Goal: Task Accomplishment & Management: Use online tool/utility

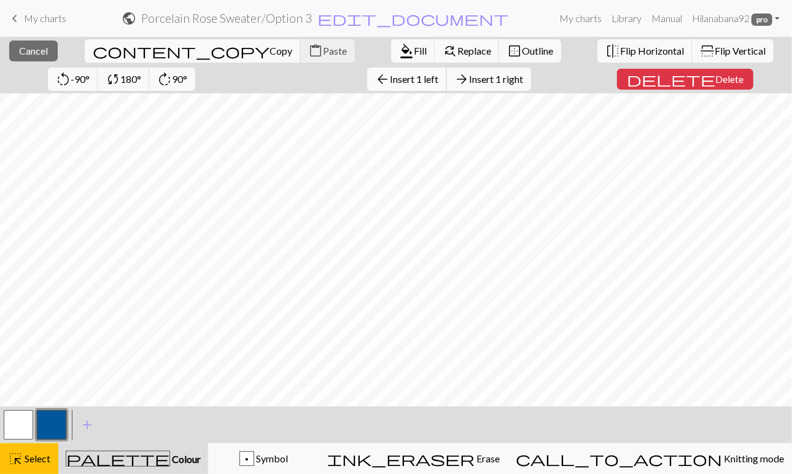
click at [390, 77] on span "Insert 1 left" at bounding box center [414, 79] width 49 height 12
click at [469, 79] on span "Insert 1 right" at bounding box center [496, 79] width 54 height 12
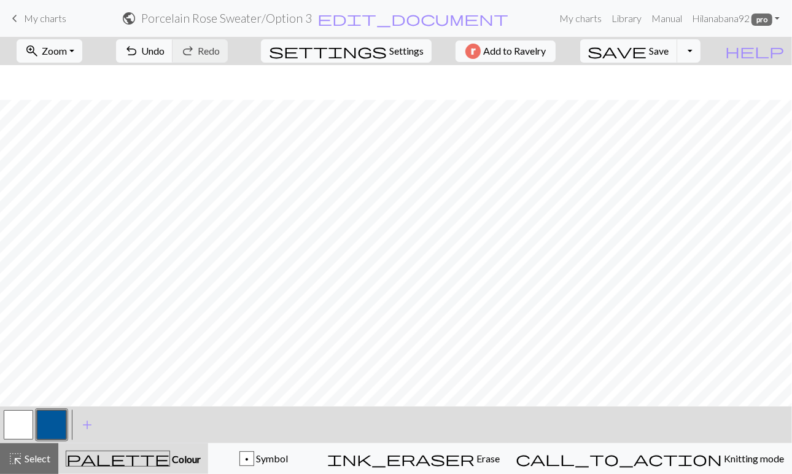
scroll to position [367, 0]
click at [44, 426] on button "button" at bounding box center [51, 424] width 29 height 29
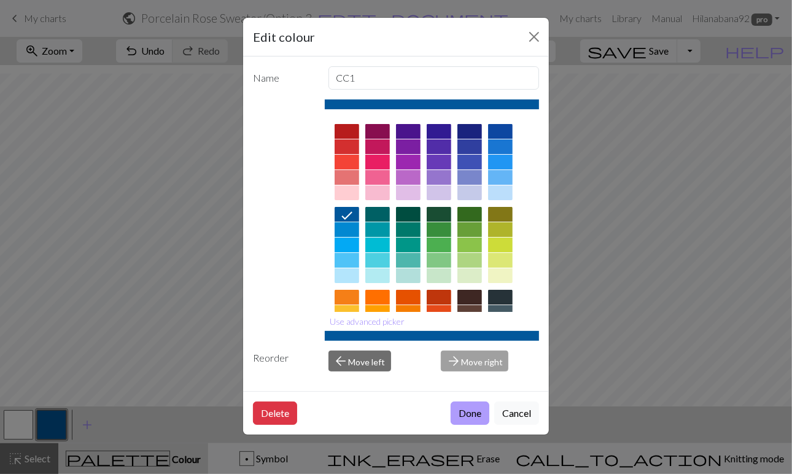
click at [468, 414] on button "Done" at bounding box center [470, 413] width 39 height 23
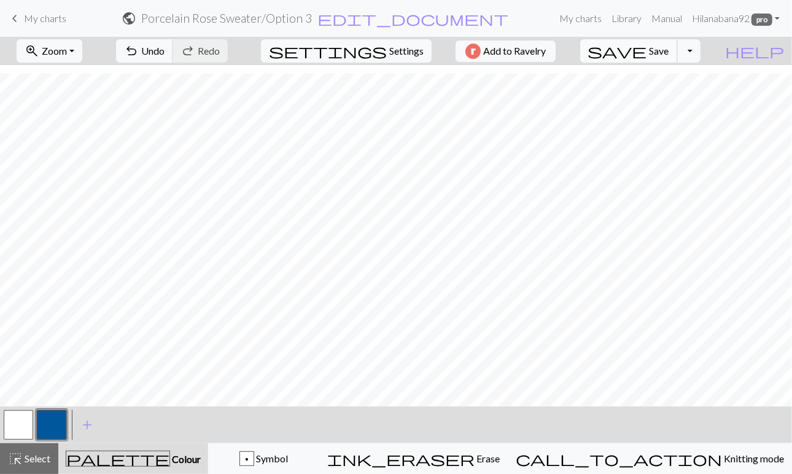
click at [670, 48] on span "Save" at bounding box center [660, 51] width 20 height 12
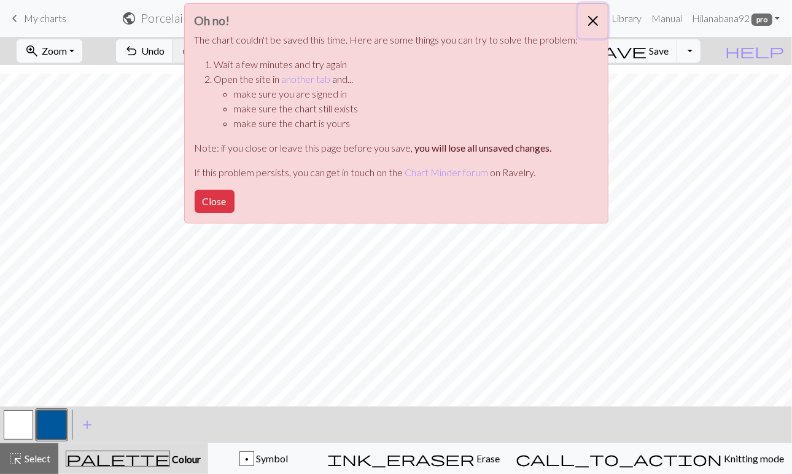
click at [588, 23] on button "Close" at bounding box center [593, 21] width 29 height 34
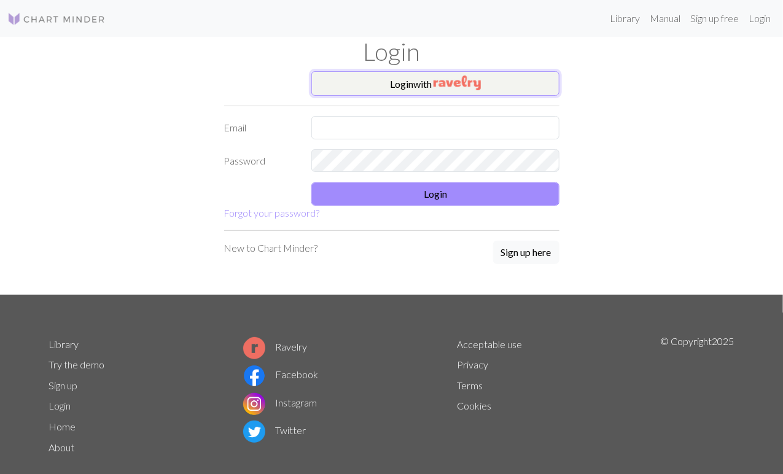
click at [445, 78] on img "button" at bounding box center [457, 83] width 47 height 15
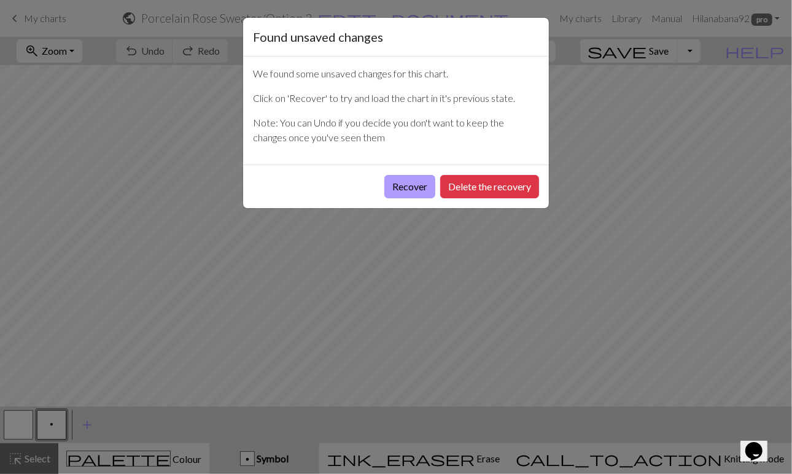
click at [416, 182] on button "Recover" at bounding box center [410, 186] width 51 height 23
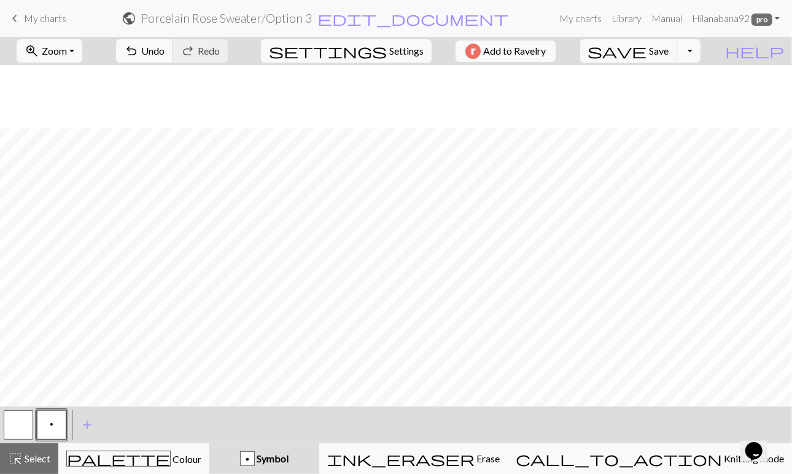
scroll to position [504, 0]
click at [171, 461] on span "Colour" at bounding box center [186, 459] width 31 height 12
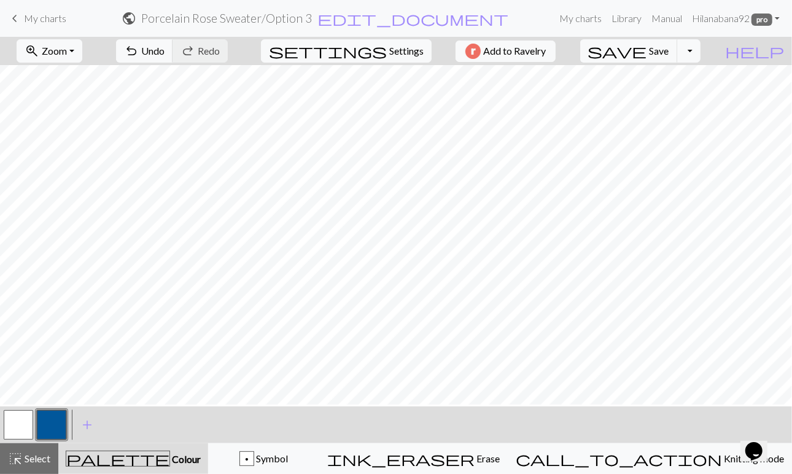
scroll to position [0, 0]
click at [165, 45] on span "Undo" at bounding box center [152, 51] width 23 height 12
click at [678, 58] on button "save Save Save" at bounding box center [629, 50] width 98 height 23
click at [545, 46] on span "Add to Ravelry" at bounding box center [514, 51] width 63 height 15
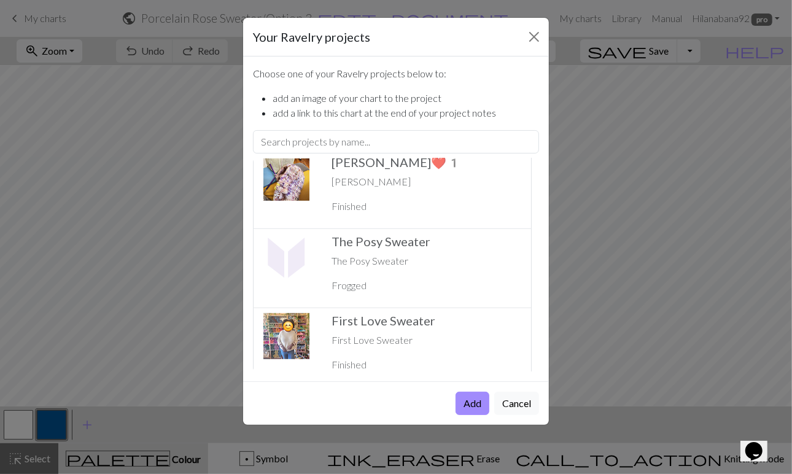
scroll to position [591, 0]
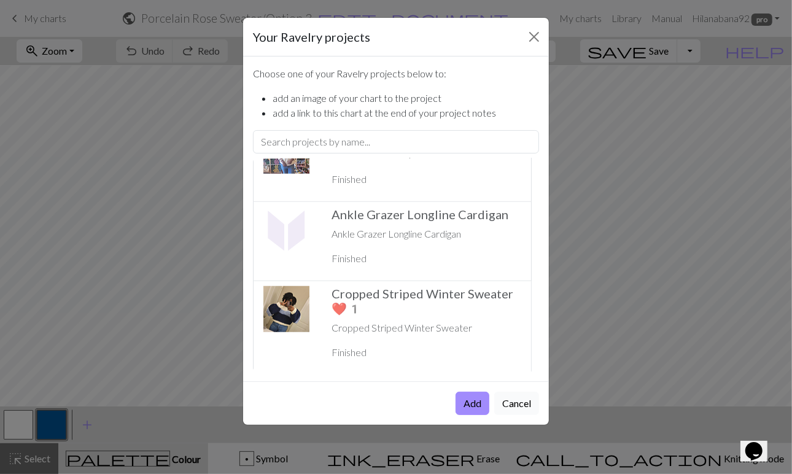
click at [520, 404] on button "Cancel" at bounding box center [516, 403] width 45 height 23
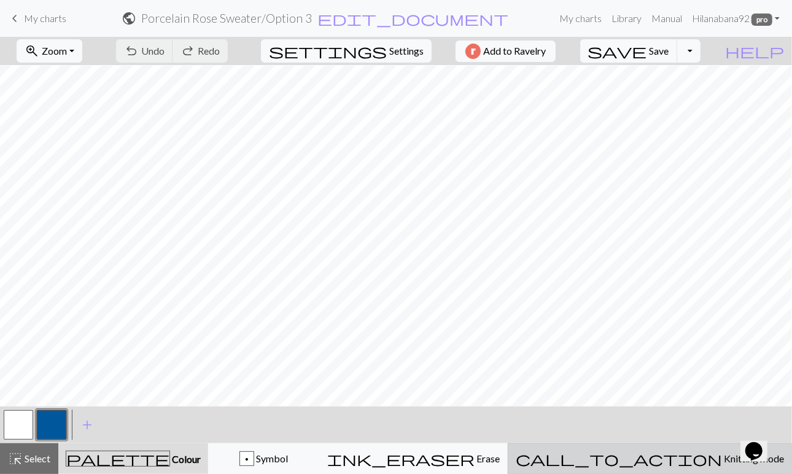
click at [722, 455] on span "Knitting mode" at bounding box center [753, 459] width 62 height 12
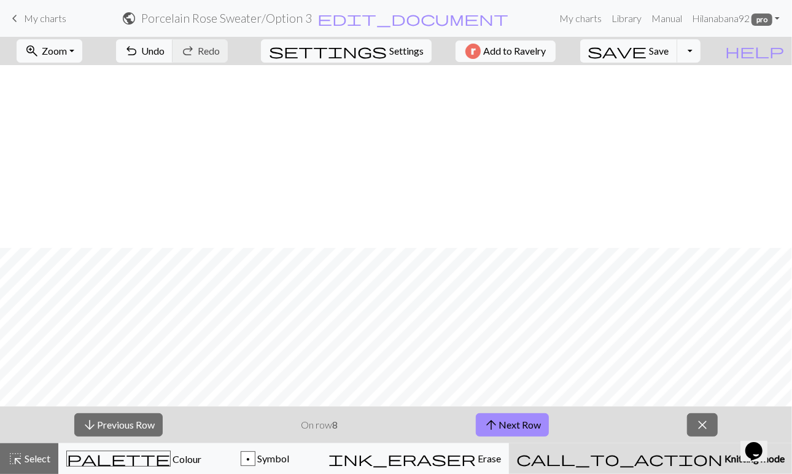
scroll to position [779, 0]
click at [141, 426] on button "arrow_downward Previous Row" at bounding box center [118, 424] width 88 height 23
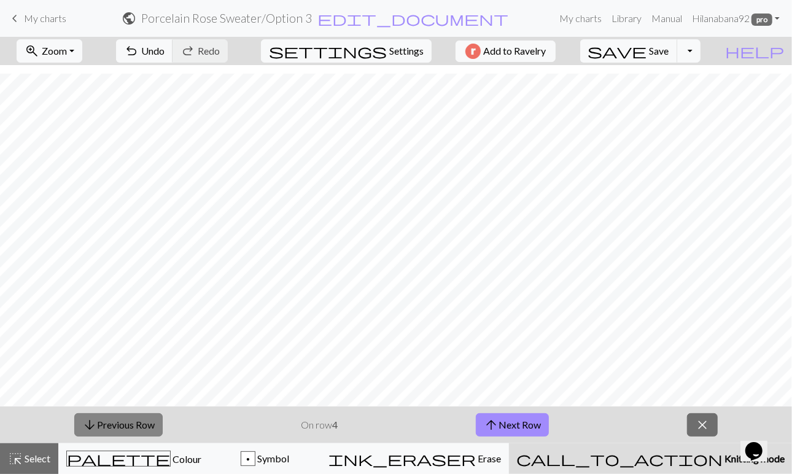
click at [141, 426] on button "arrow_downward Previous Row" at bounding box center [118, 424] width 88 height 23
click at [713, 425] on button "close" at bounding box center [702, 424] width 31 height 23
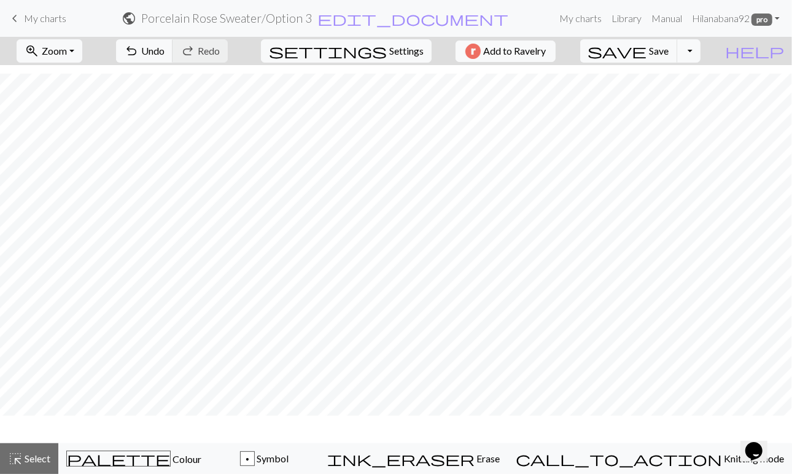
scroll to position [742, 0]
click at [748, 442] on div "Opens Chat This icon Opens the chat window." at bounding box center [754, 451] width 20 height 20
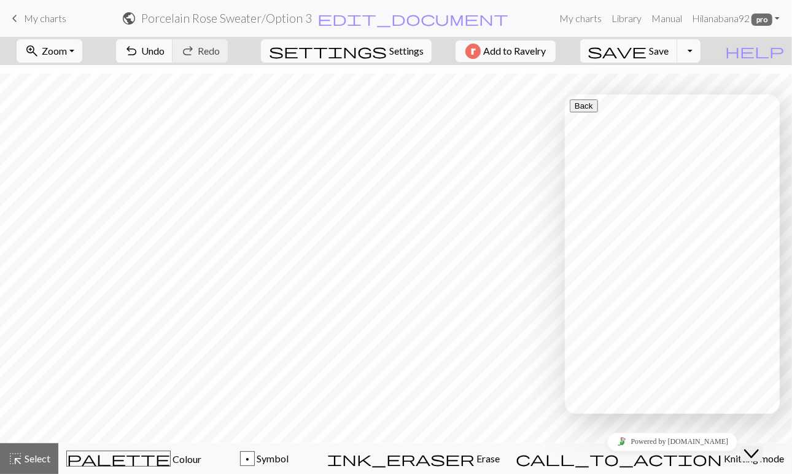
click at [759, 446] on icon "Close Chat This icon closes the chat window." at bounding box center [751, 453] width 15 height 15
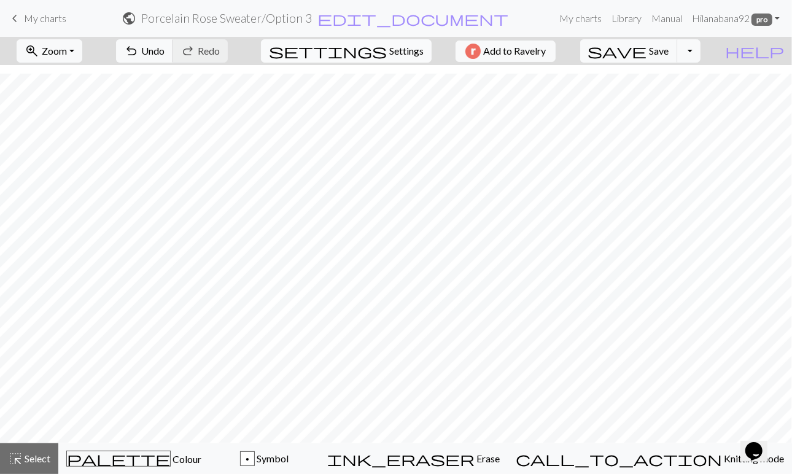
click at [396, 46] on span "Settings" at bounding box center [406, 51] width 34 height 15
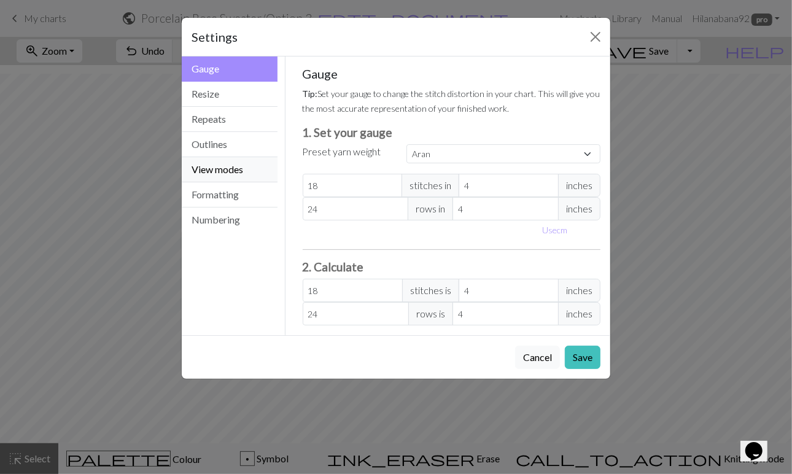
click at [235, 167] on button "View modes" at bounding box center [230, 169] width 96 height 25
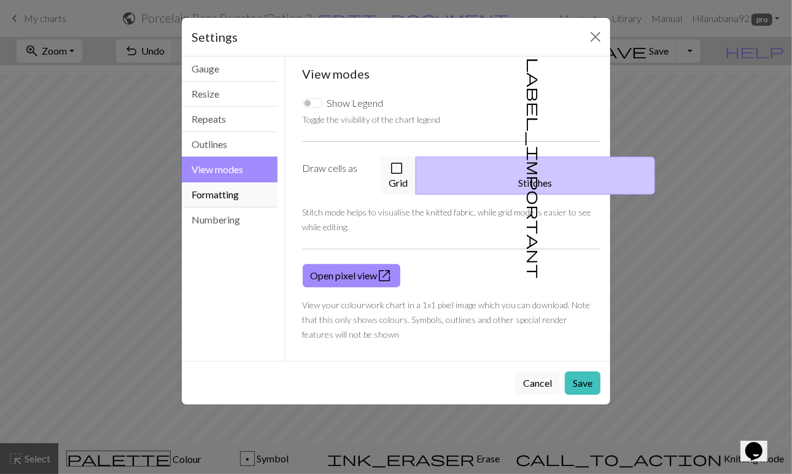
click at [233, 187] on button "Formatting" at bounding box center [230, 194] width 96 height 25
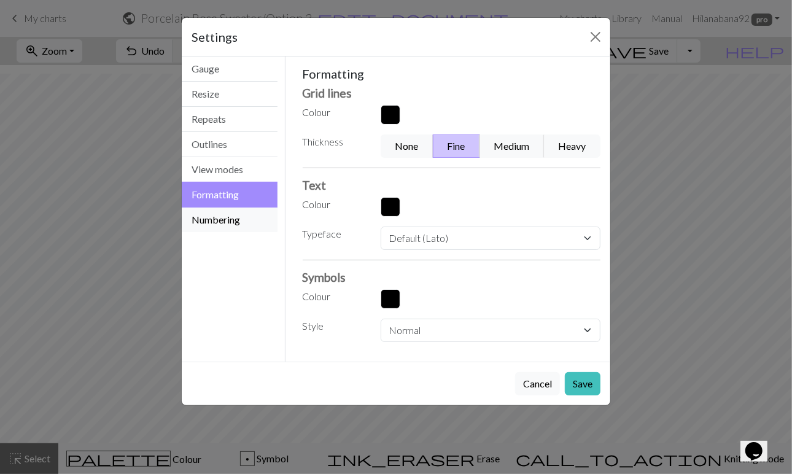
click at [232, 215] on button "Numbering" at bounding box center [230, 220] width 96 height 25
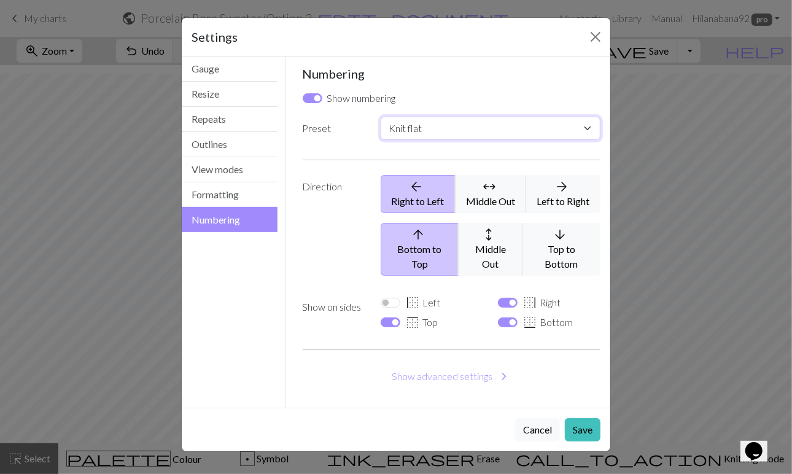
click at [414, 127] on select "Custom Knit flat Knit in the round Lace knitting Cross stitch" at bounding box center [491, 128] width 220 height 23
click at [213, 73] on button "Gauge" at bounding box center [230, 69] width 96 height 25
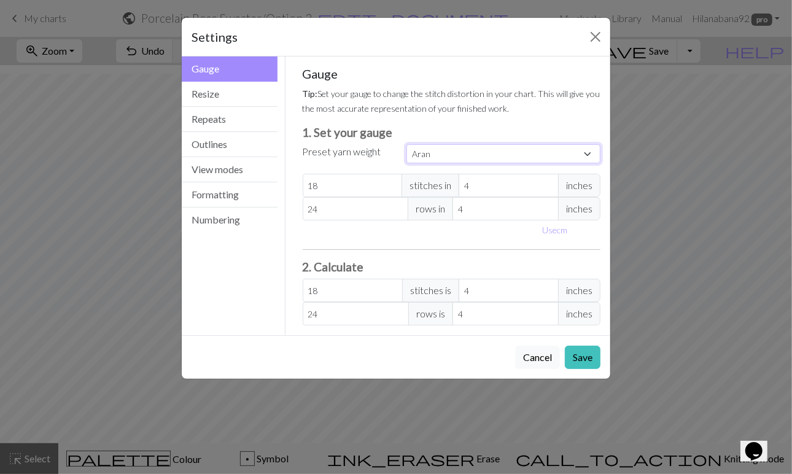
click at [429, 154] on select "Custom Square Lace Light Fingering Fingering Sport Double knit Worsted Aran Bul…" at bounding box center [504, 153] width 194 height 19
click at [434, 130] on h3 "1. Set your gauge" at bounding box center [452, 132] width 299 height 14
click at [332, 181] on input "18" at bounding box center [353, 185] width 100 height 23
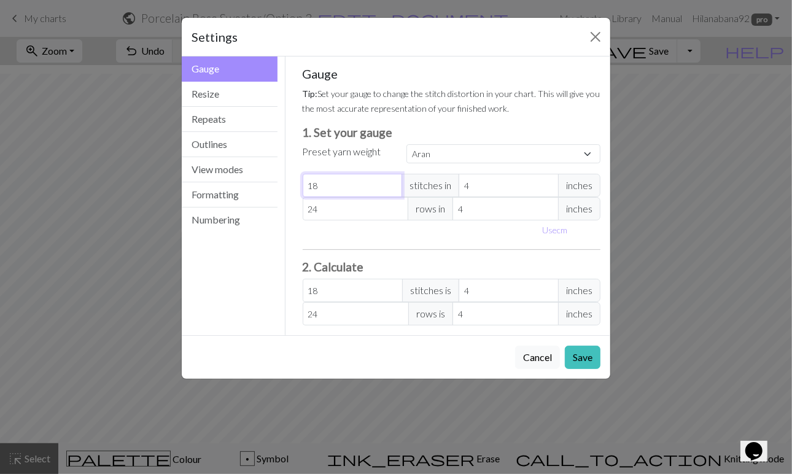
select select "custom"
type input "19"
click at [394, 182] on input "19" at bounding box center [353, 185] width 100 height 23
type input "20"
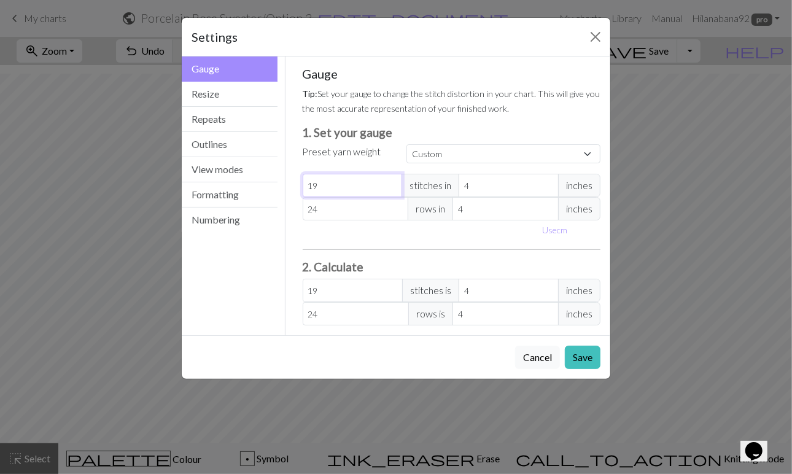
type input "20"
click at [394, 182] on input "20" at bounding box center [353, 185] width 100 height 23
type input "21"
click at [394, 182] on input "21" at bounding box center [353, 185] width 100 height 23
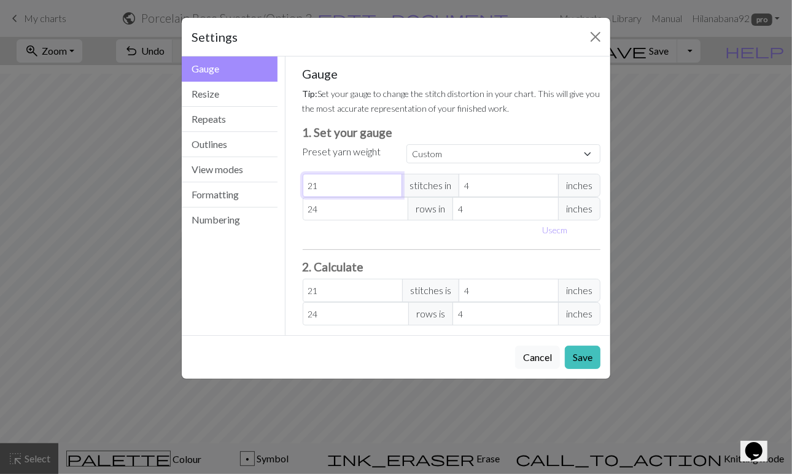
type input "22"
click at [394, 182] on input "22" at bounding box center [353, 185] width 100 height 23
click at [409, 235] on div "Use cm" at bounding box center [451, 230] width 313 height 19
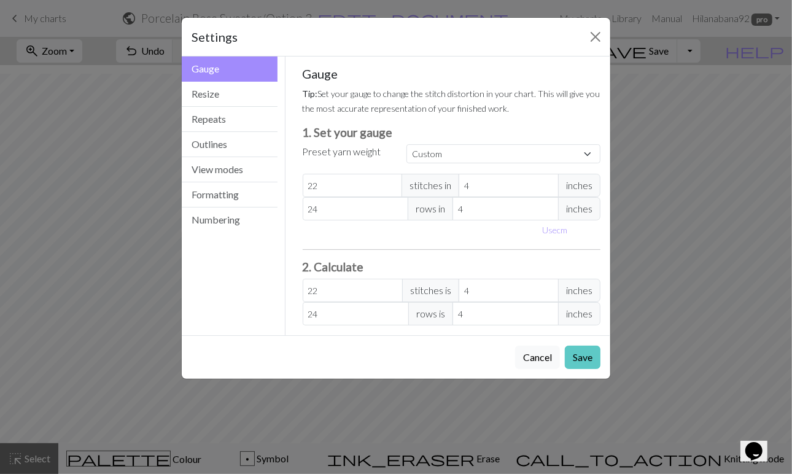
click at [584, 356] on button "Save" at bounding box center [583, 357] width 36 height 23
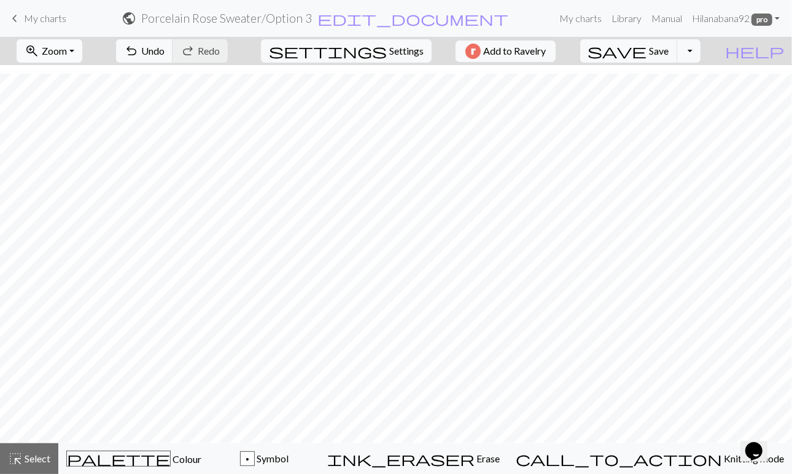
click at [82, 52] on button "zoom_in Zoom Zoom" at bounding box center [50, 50] width 66 height 23
click at [69, 118] on button "Fit height" at bounding box center [65, 117] width 97 height 20
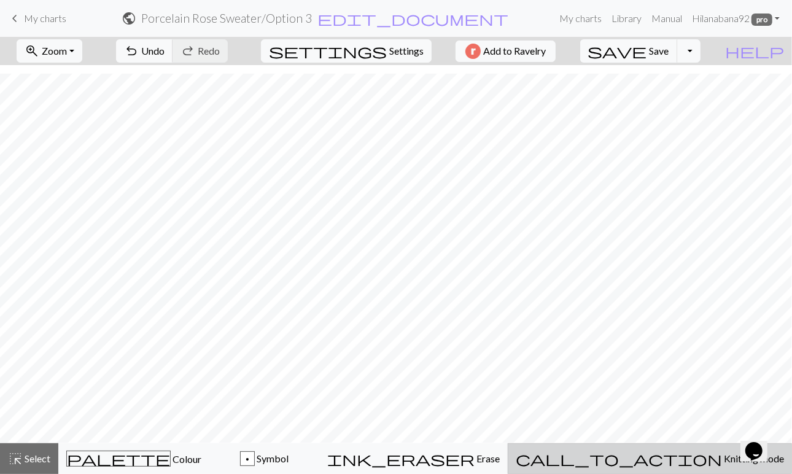
click at [722, 459] on span "Knitting mode" at bounding box center [753, 459] width 62 height 12
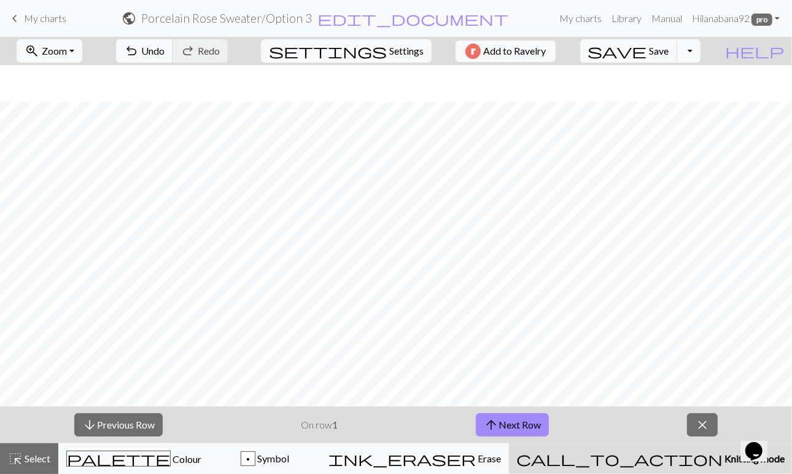
scroll to position [238, 0]
click at [67, 55] on span "Zoom" at bounding box center [54, 51] width 25 height 12
click at [74, 97] on button "Fit width" at bounding box center [65, 97] width 97 height 20
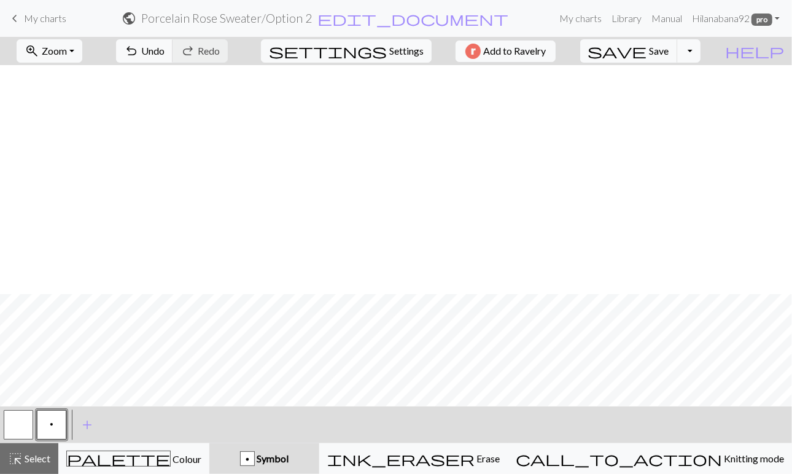
scroll to position [229, 0]
